Goal: Information Seeking & Learning: Check status

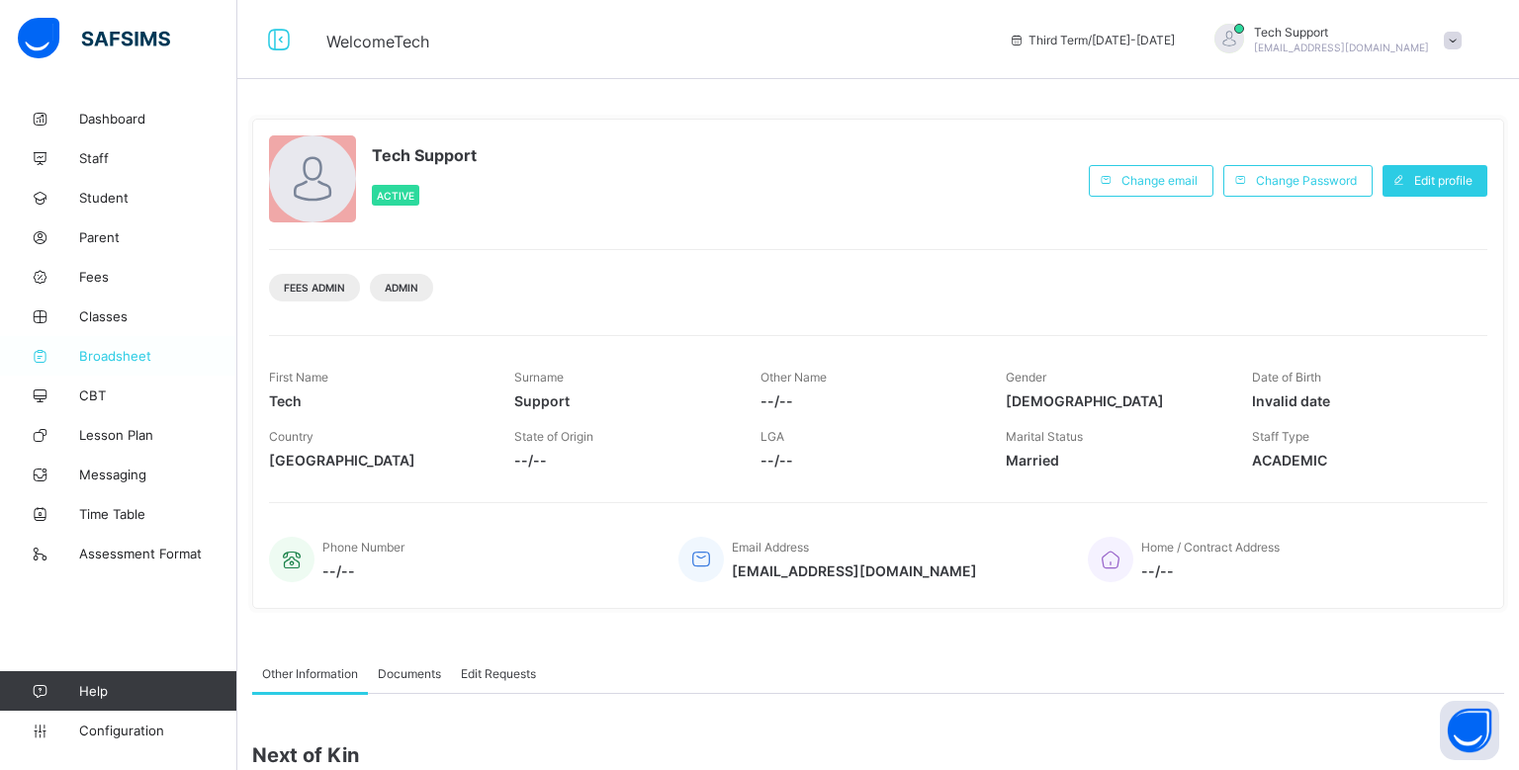
click at [116, 354] on span "Broadsheet" at bounding box center [158, 356] width 158 height 16
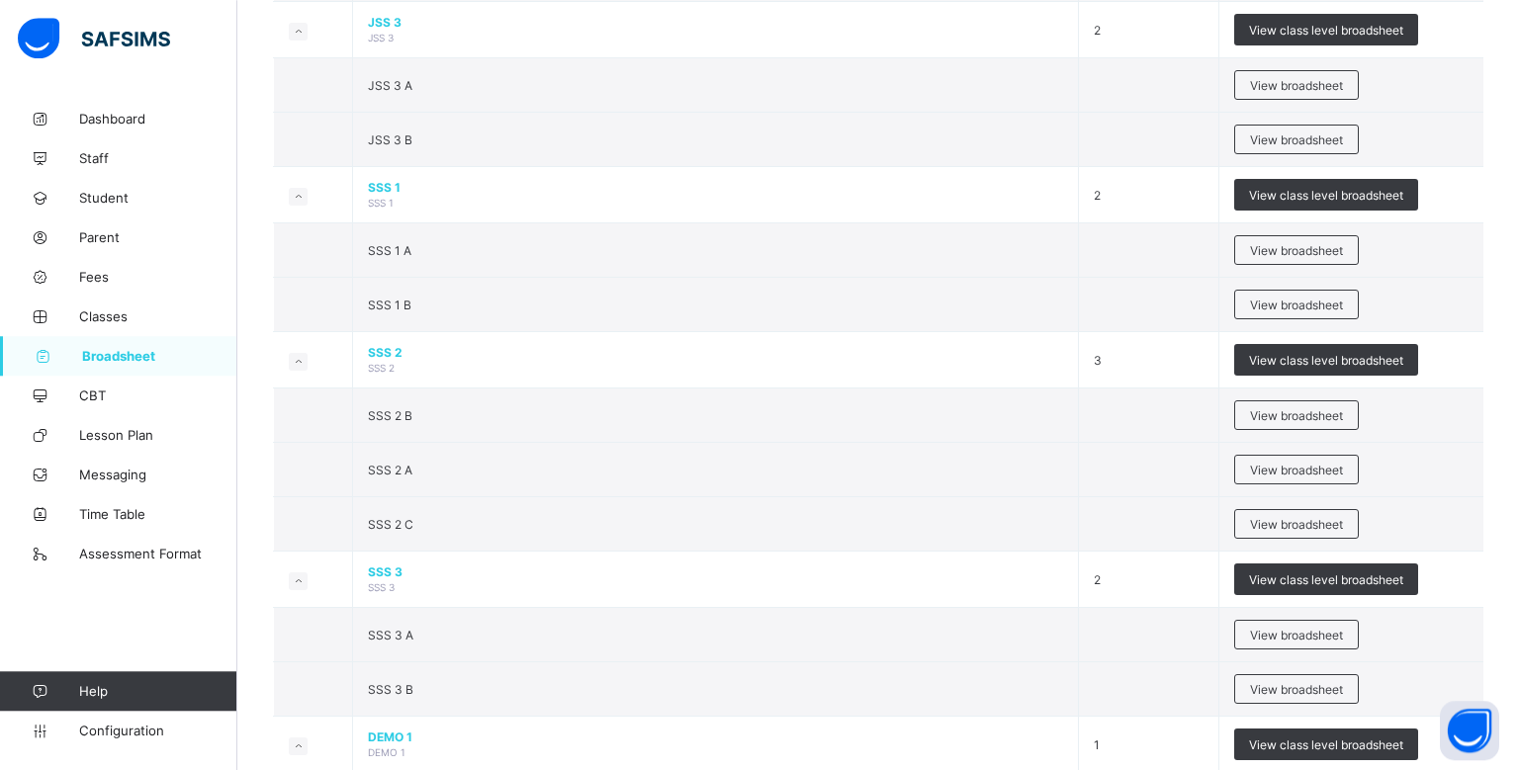
scroll to position [2144, 0]
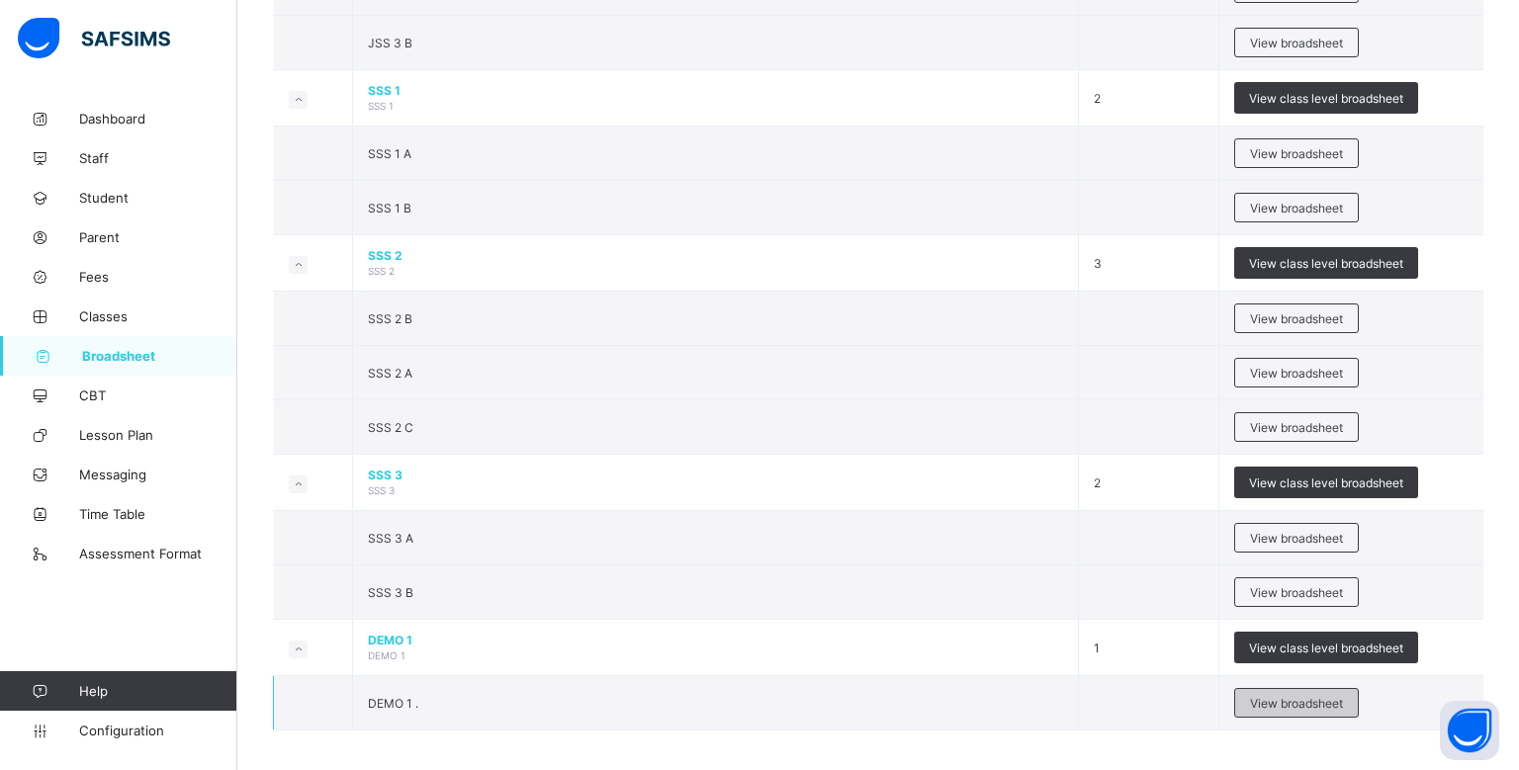
click at [1270, 696] on span "View broadsheet" at bounding box center [1296, 703] width 93 height 15
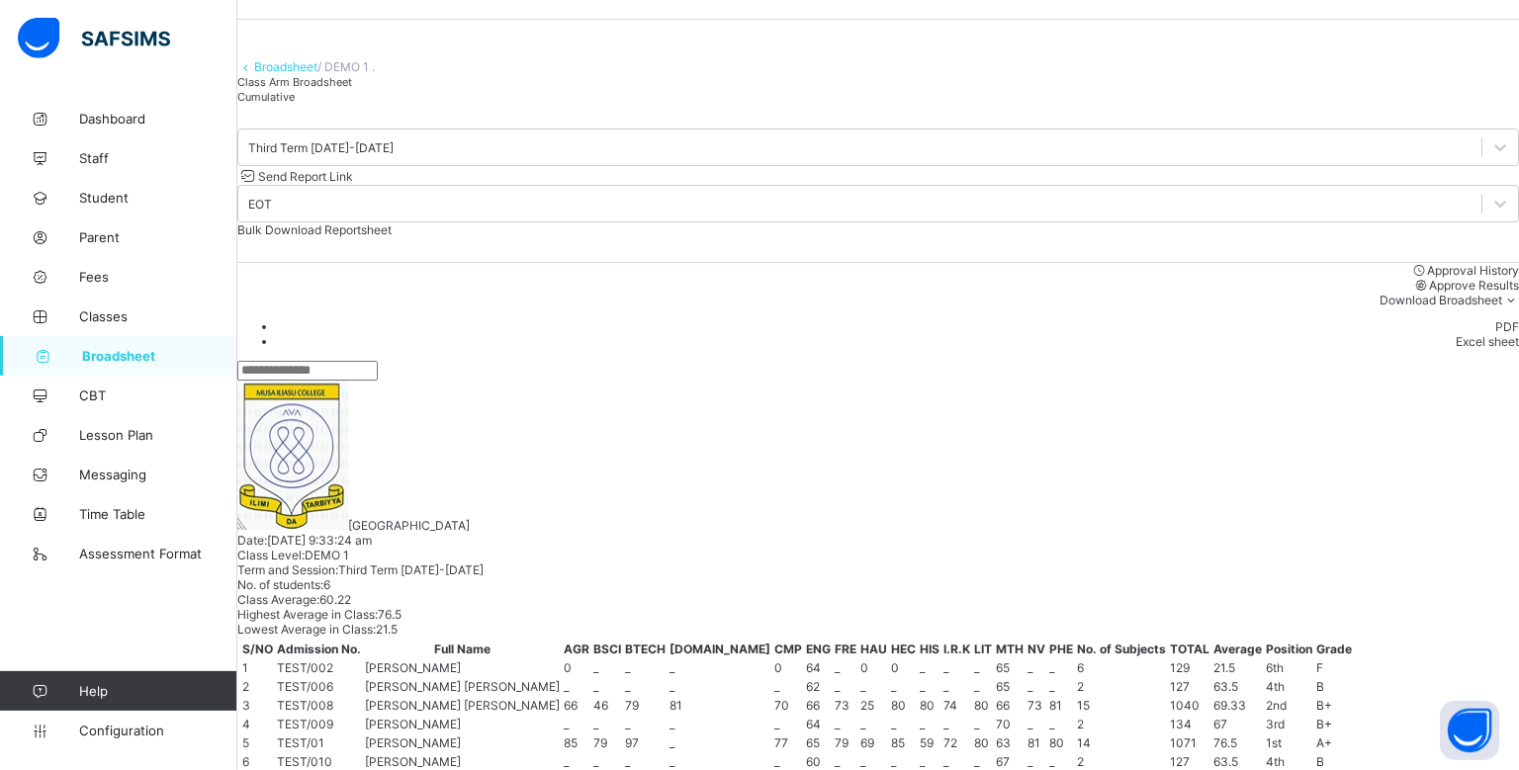
scroll to position [58, 0]
click at [454, 105] on div "Cumulative" at bounding box center [877, 97] width 1281 height 15
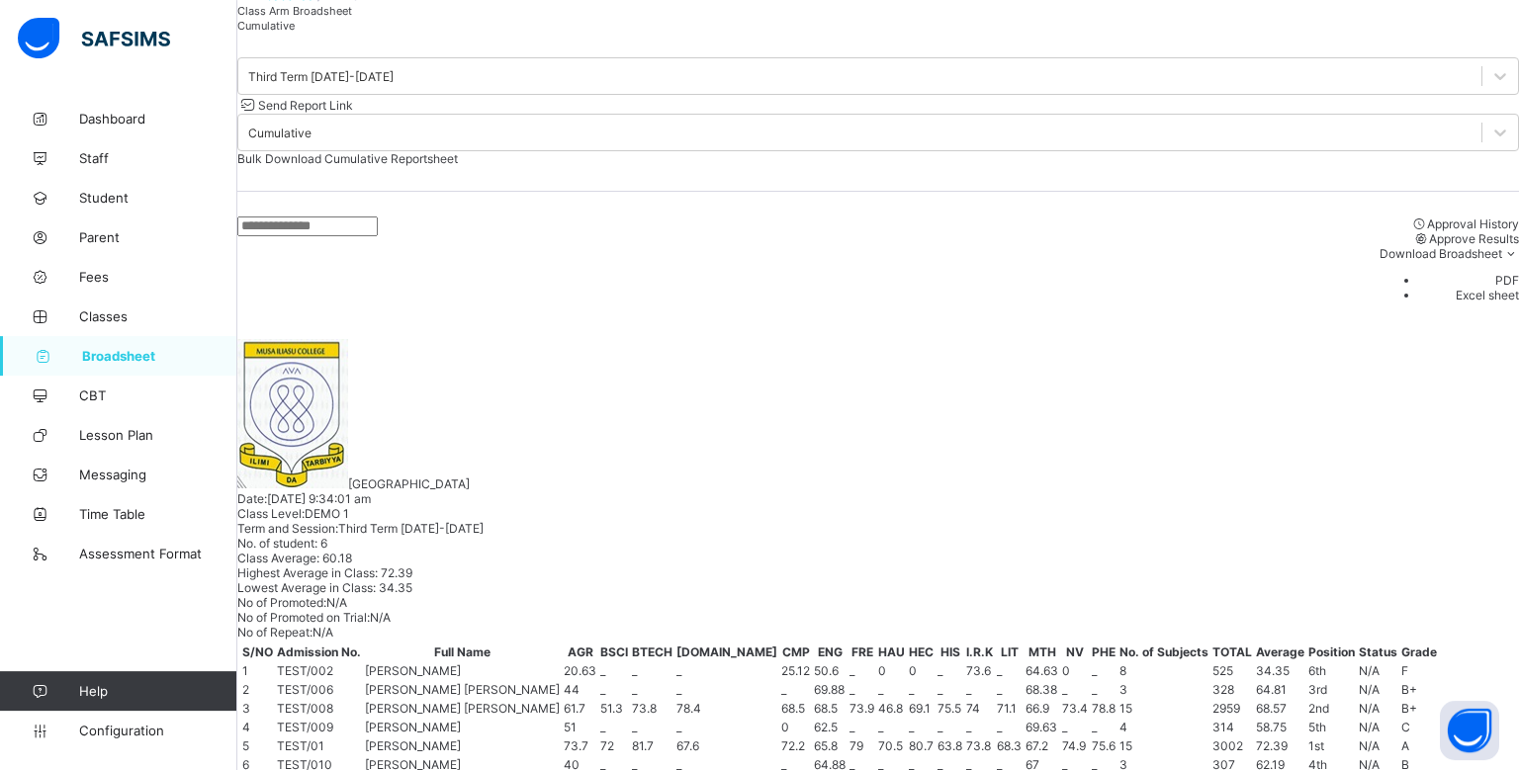
scroll to position [267, 0]
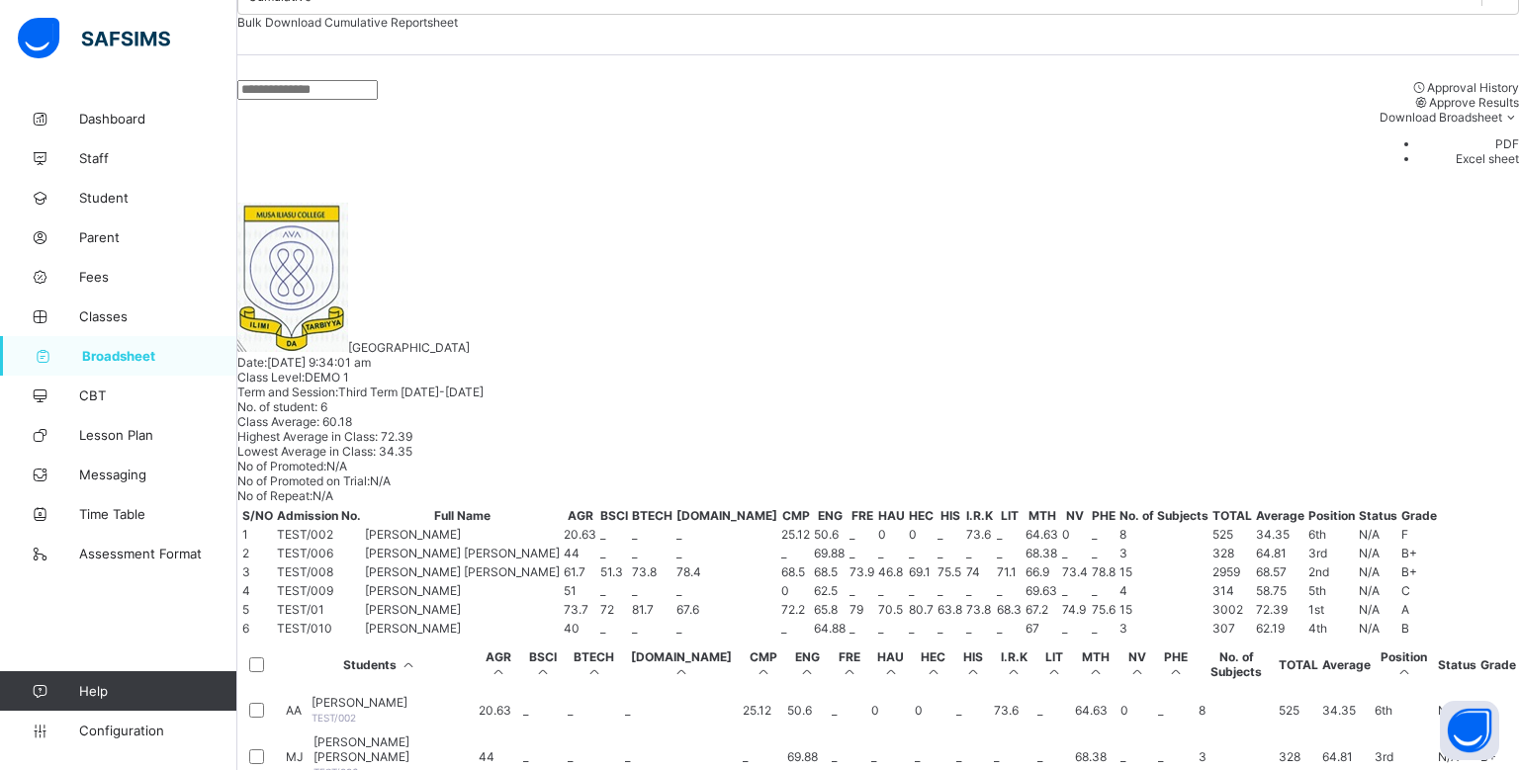
click at [476, 688] on td "AA Aliyu Ado Ado TEST/002" at bounding box center [380, 710] width 191 height 44
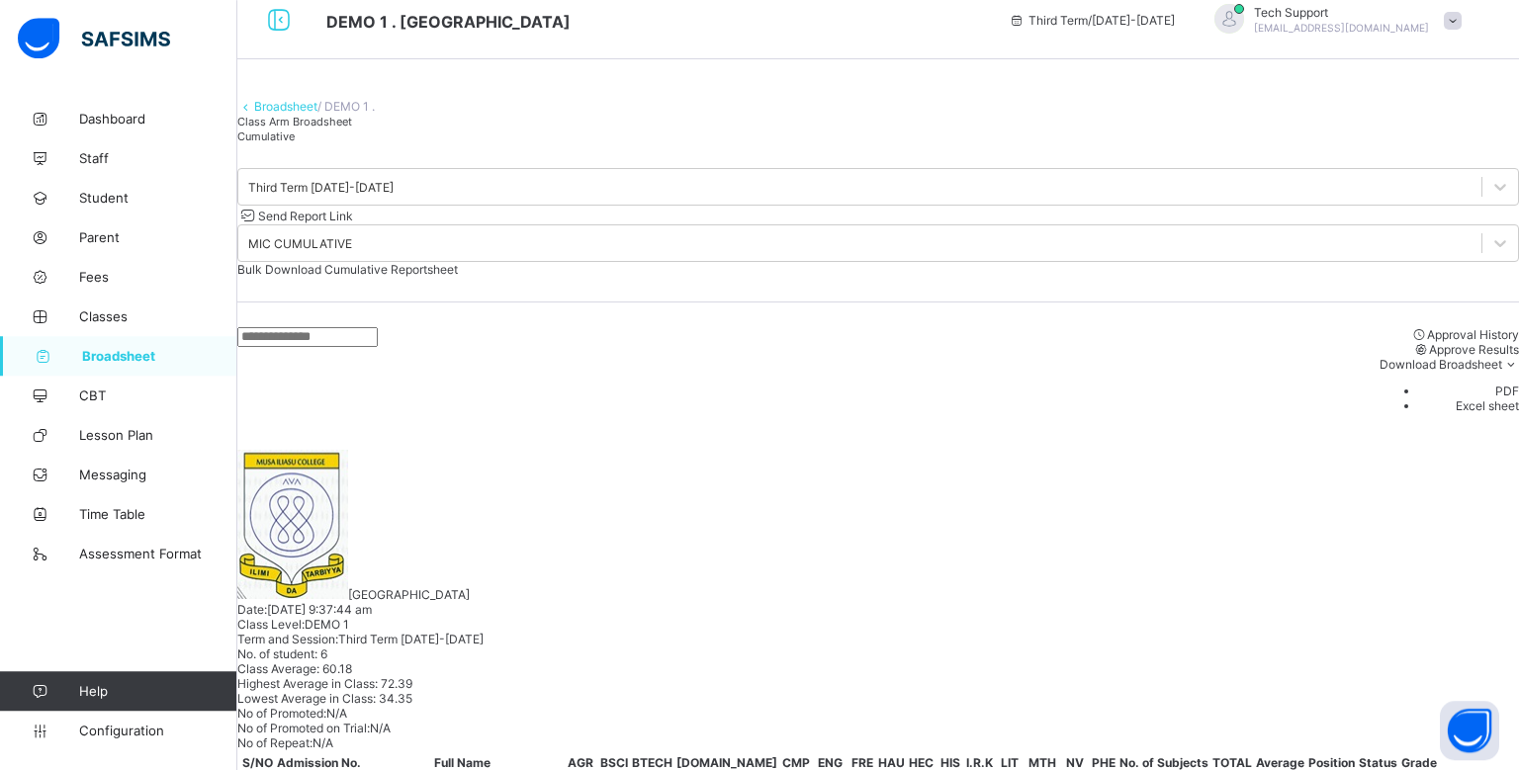
scroll to position [0, 0]
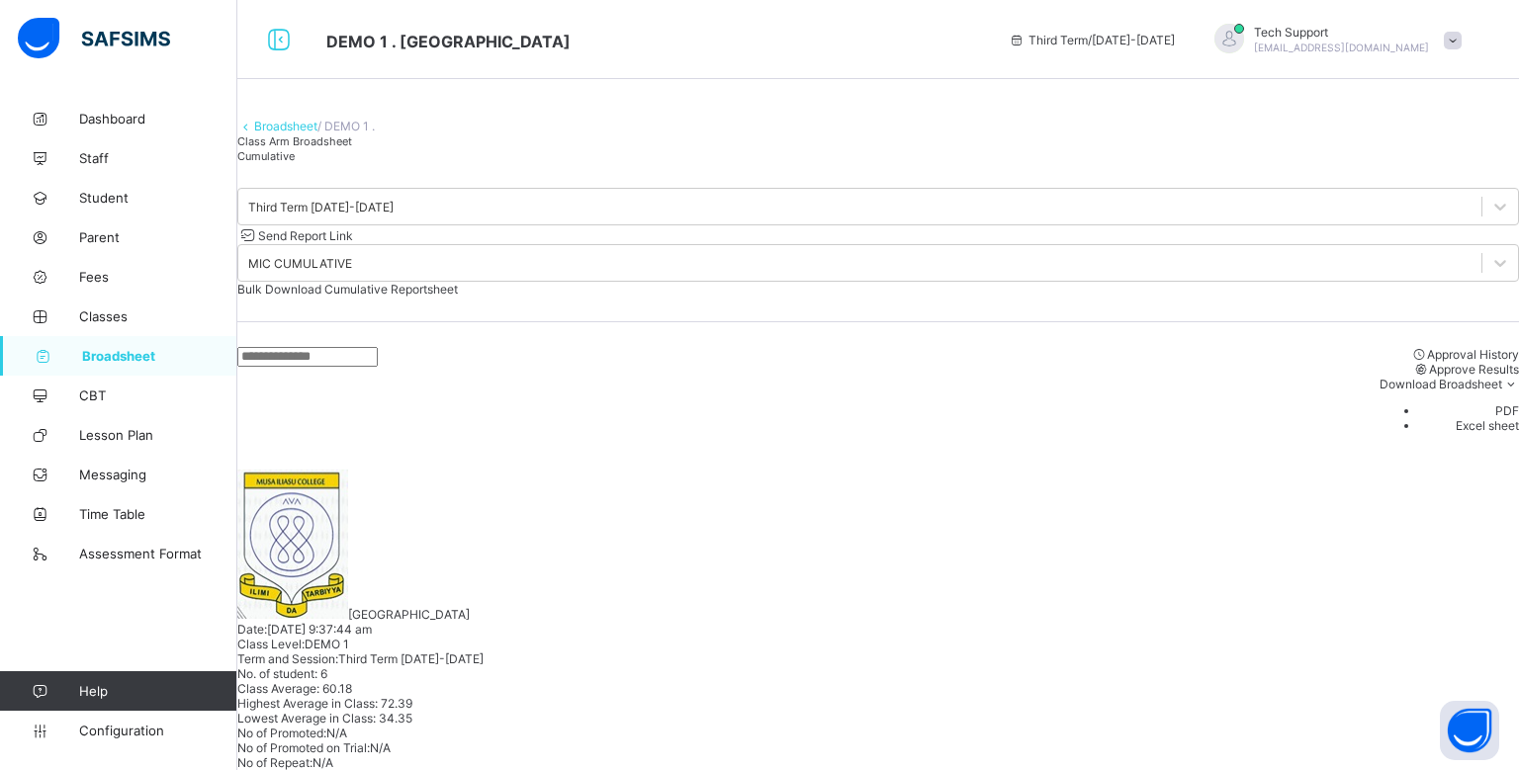
click at [339, 148] on div "Class Arm Broadsheet" at bounding box center [877, 140] width 1281 height 15
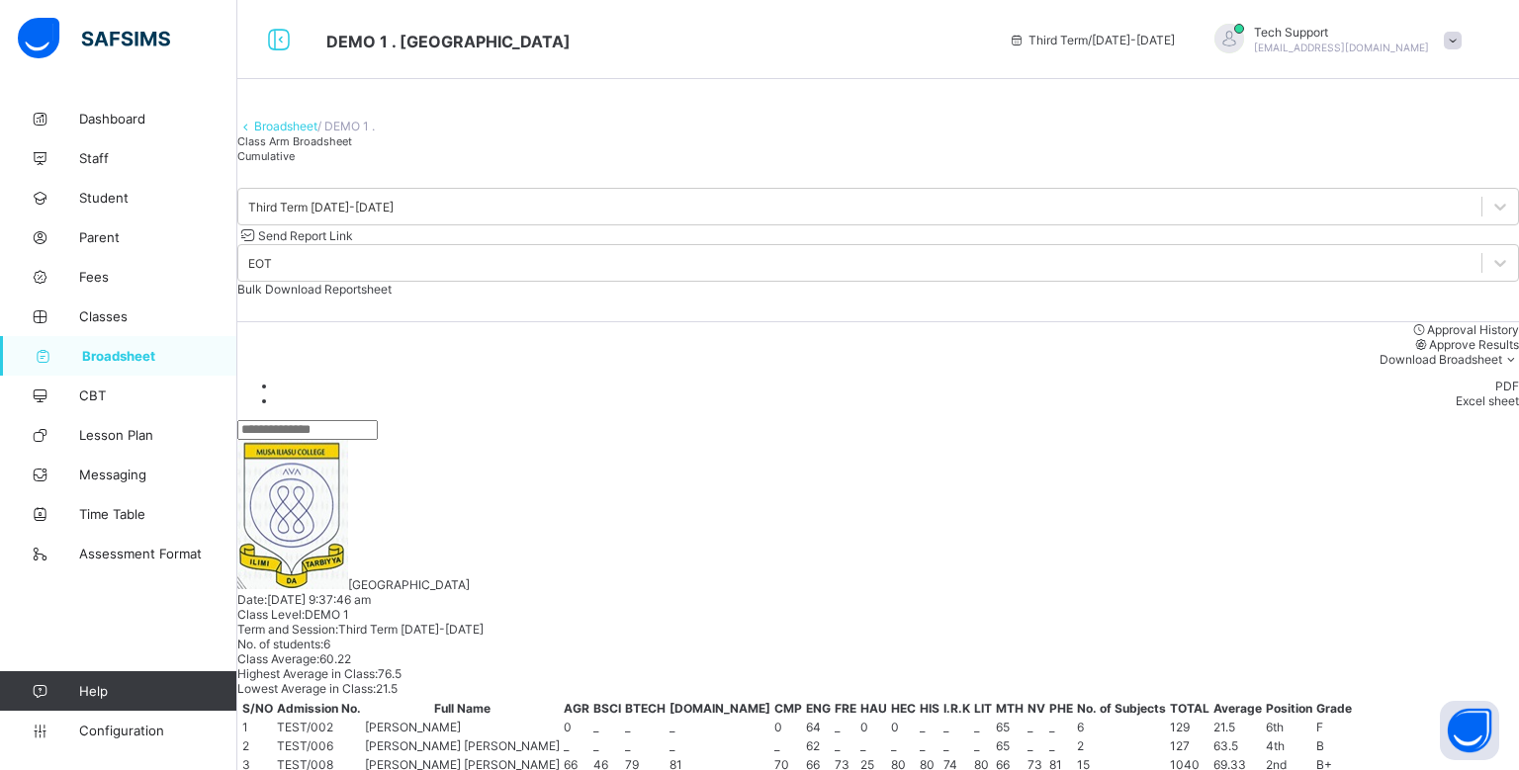
scroll to position [299, 0]
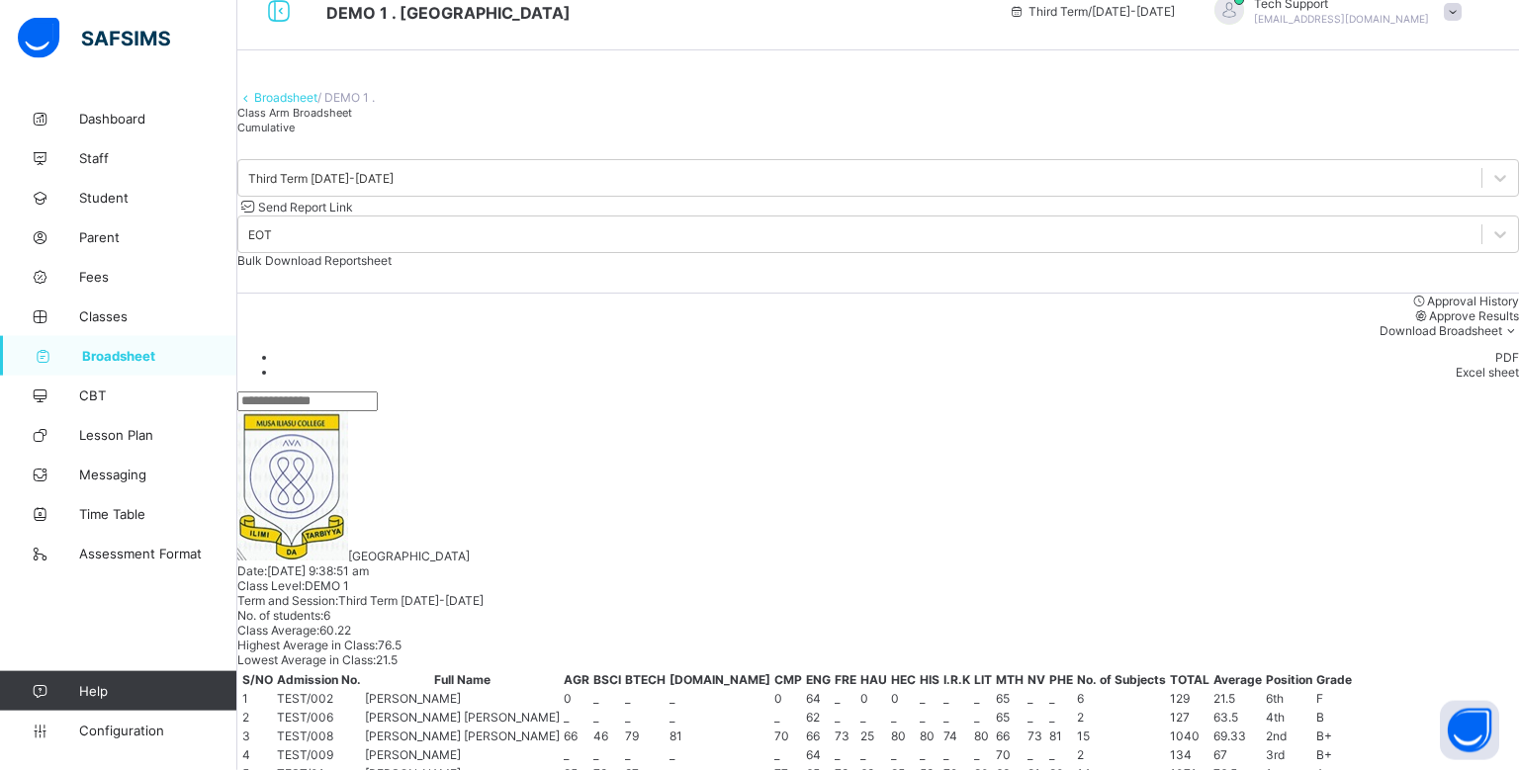
scroll to position [0, 0]
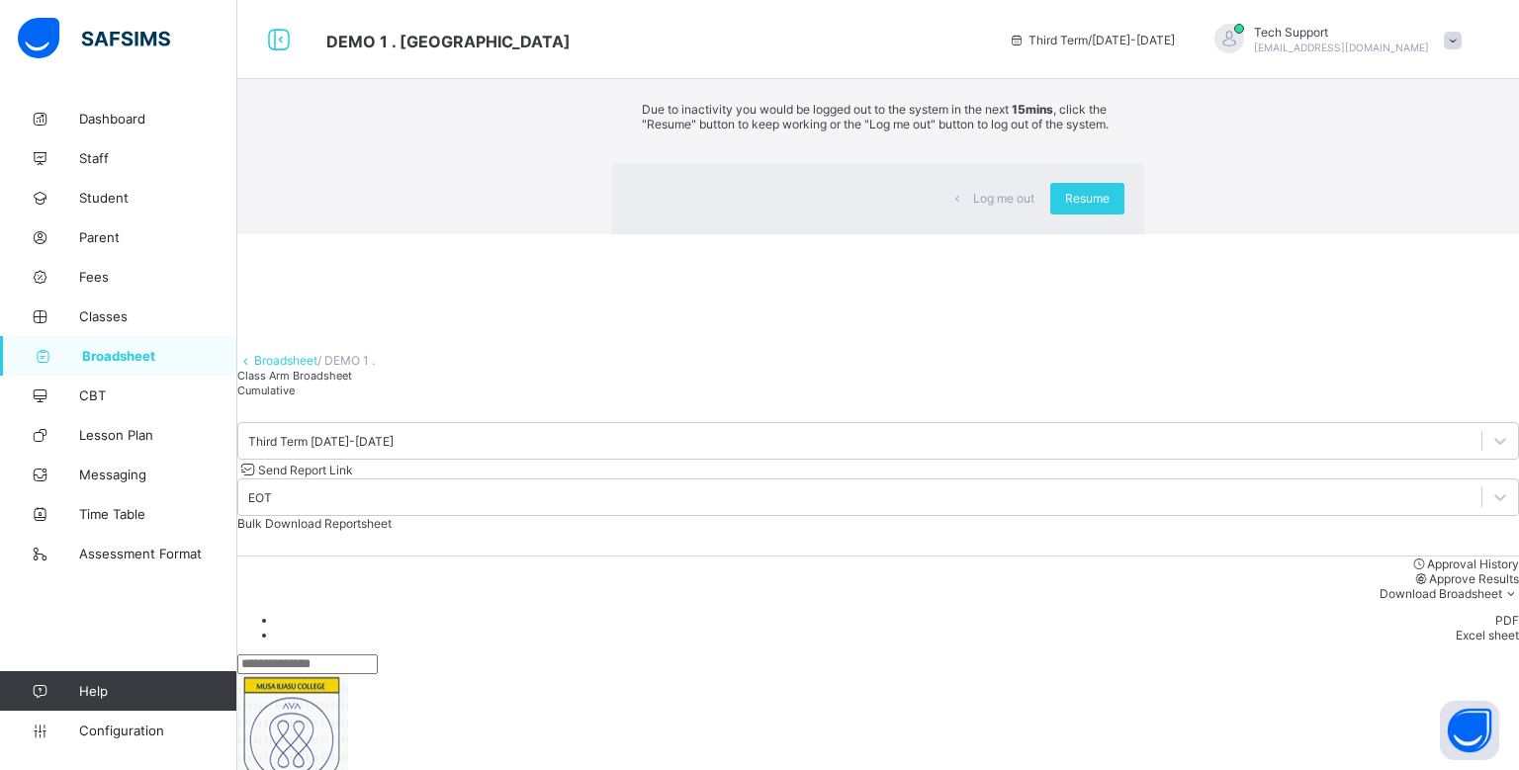
click at [884, 234] on div "Log me out Resume" at bounding box center [878, 198] width 532 height 71
click at [973, 206] on span "Log me out" at bounding box center [1003, 198] width 61 height 15
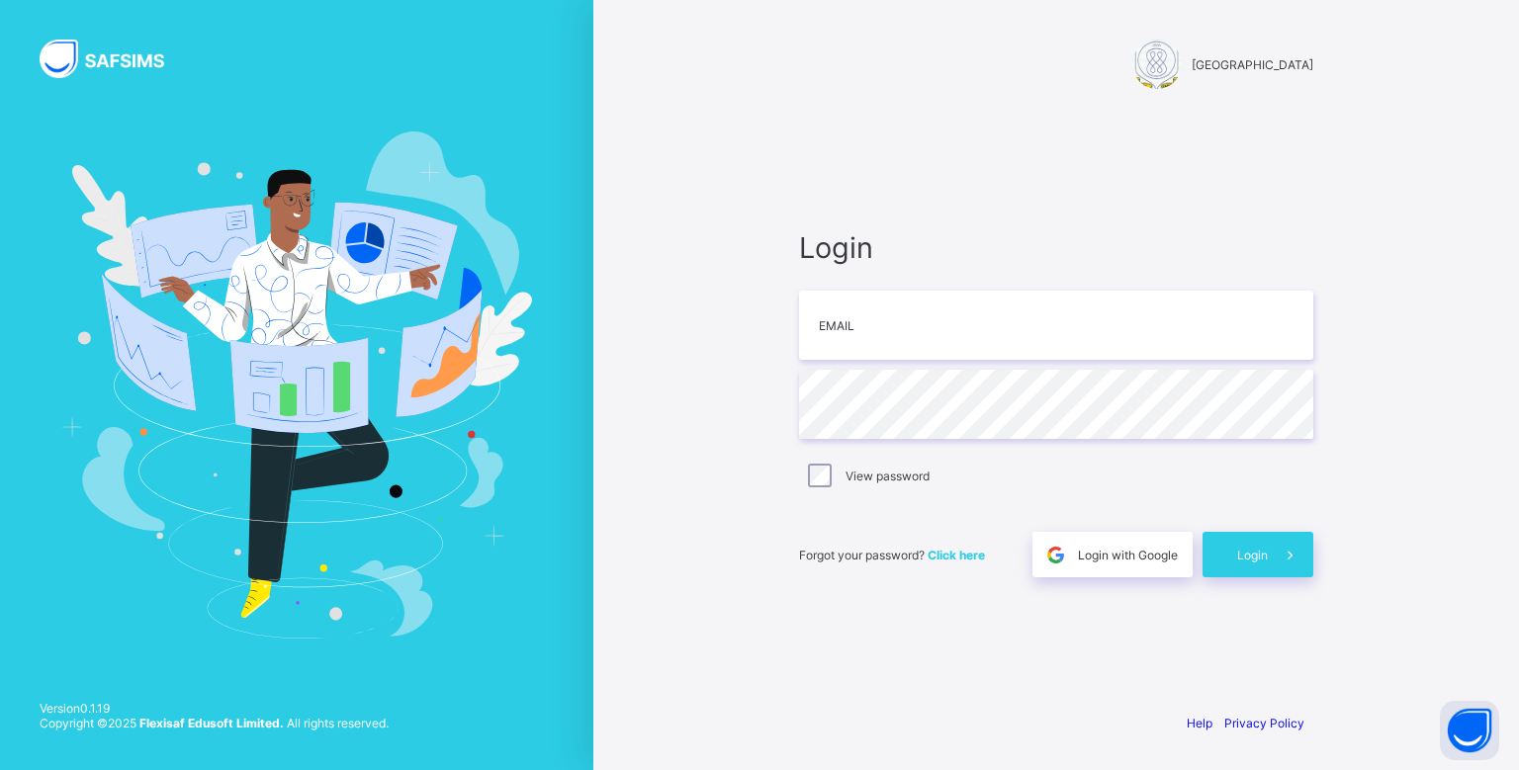
type input "**********"
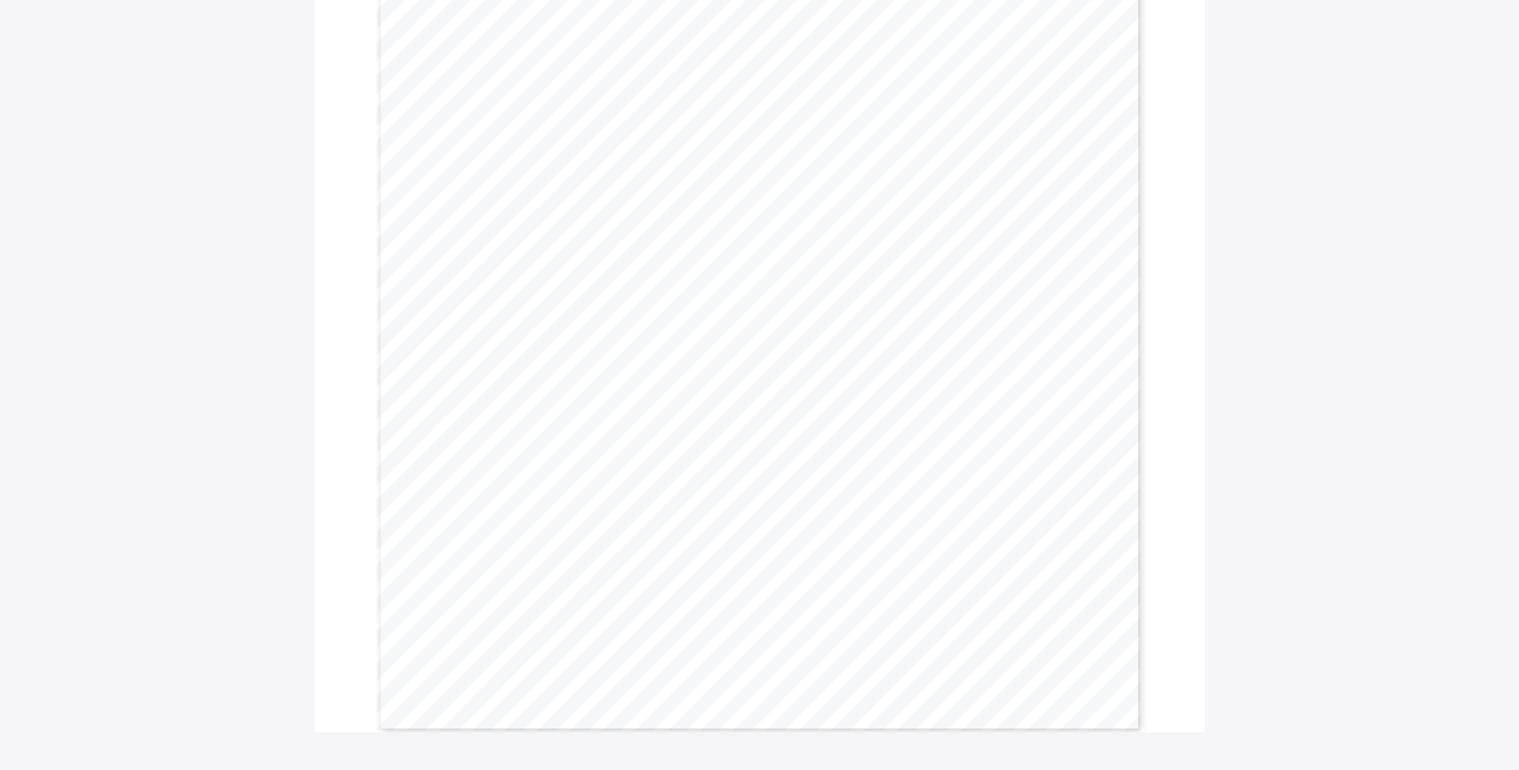
scroll to position [590, 0]
